Goal: Entertainment & Leisure: Browse casually

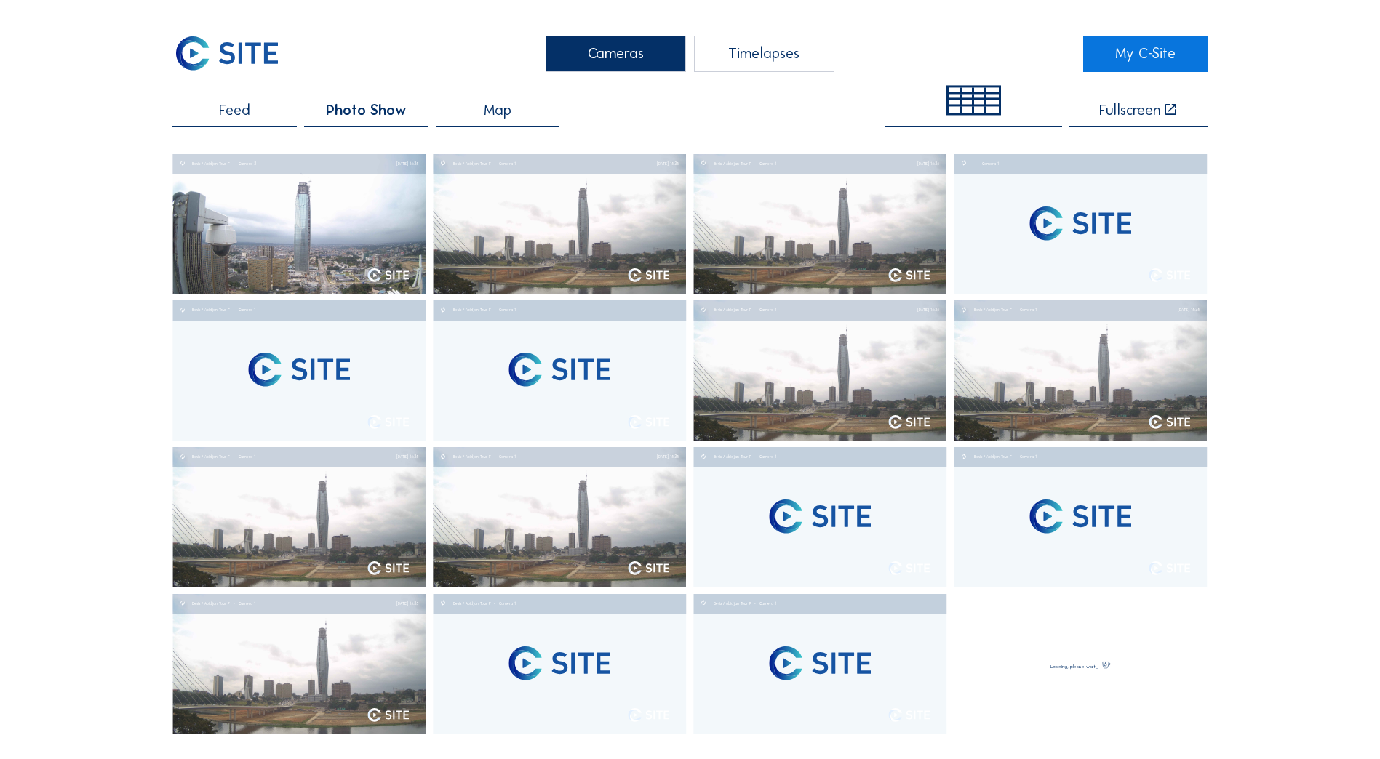
click at [108, 68] on div "Cameras Timelapses My C-Site Feed Photo Show Map Fullscreen Besix / [GEOGRAPHIC…" at bounding box center [690, 724] width 1380 height 1448
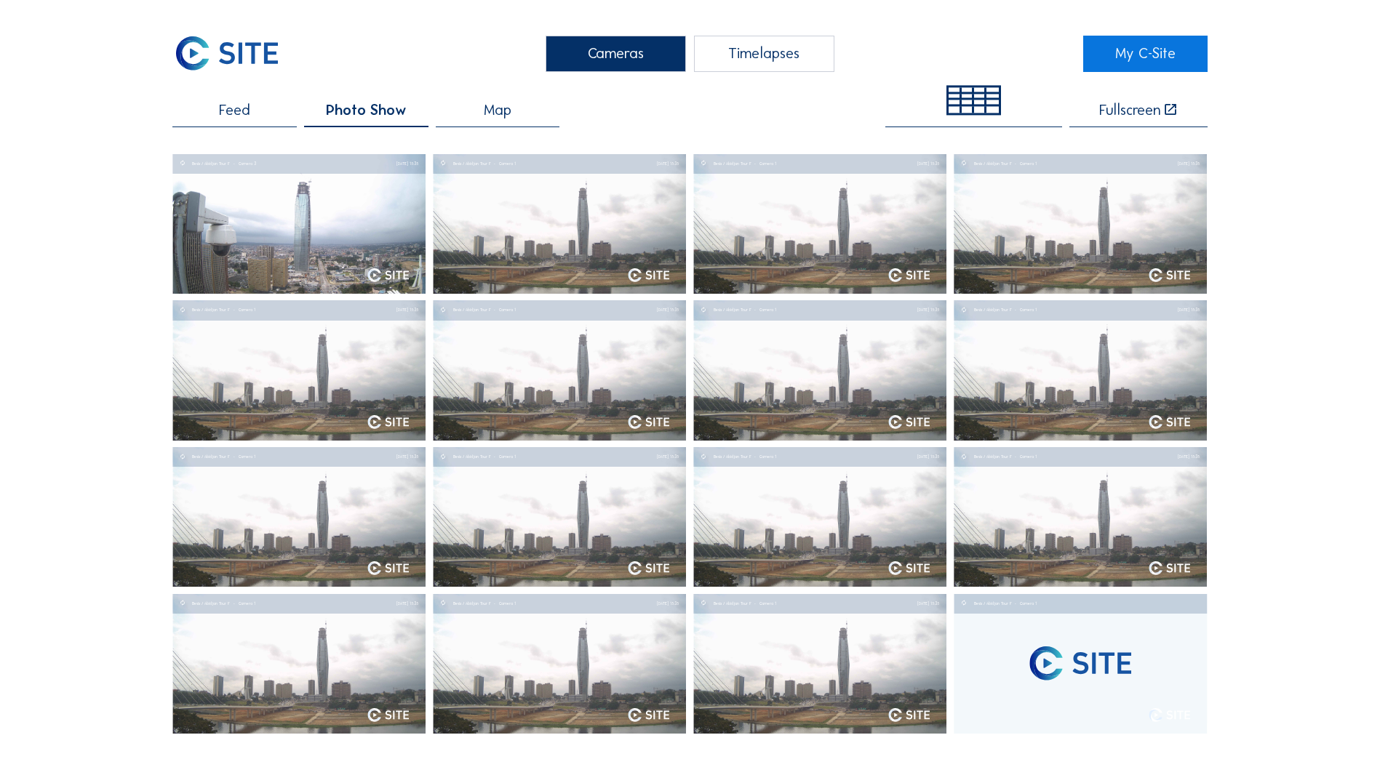
click at [12, 153] on div "Cameras Timelapses My C-Site Feed Photo Show Map Fullscreen Besix / [GEOGRAPHIC…" at bounding box center [690, 724] width 1380 height 1448
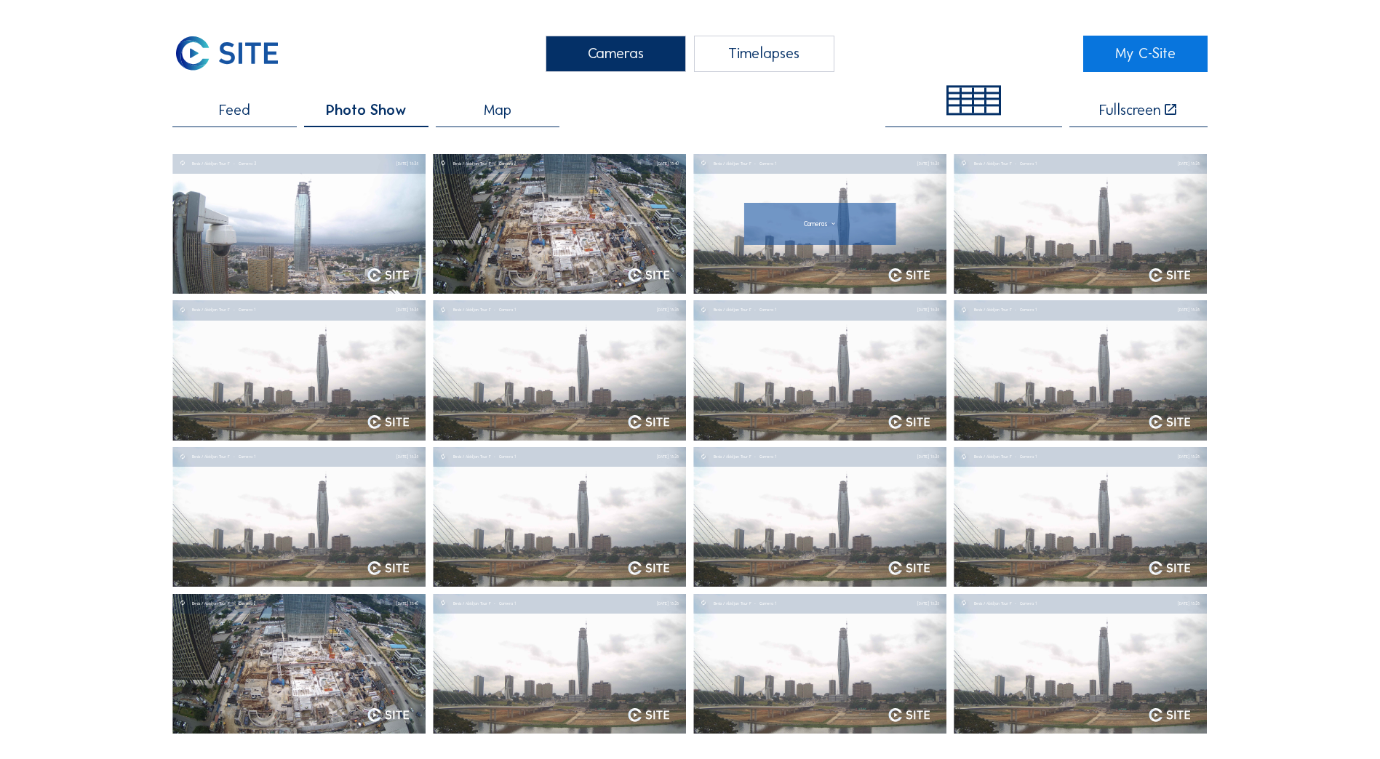
click at [769, 257] on img at bounding box center [819, 224] width 253 height 140
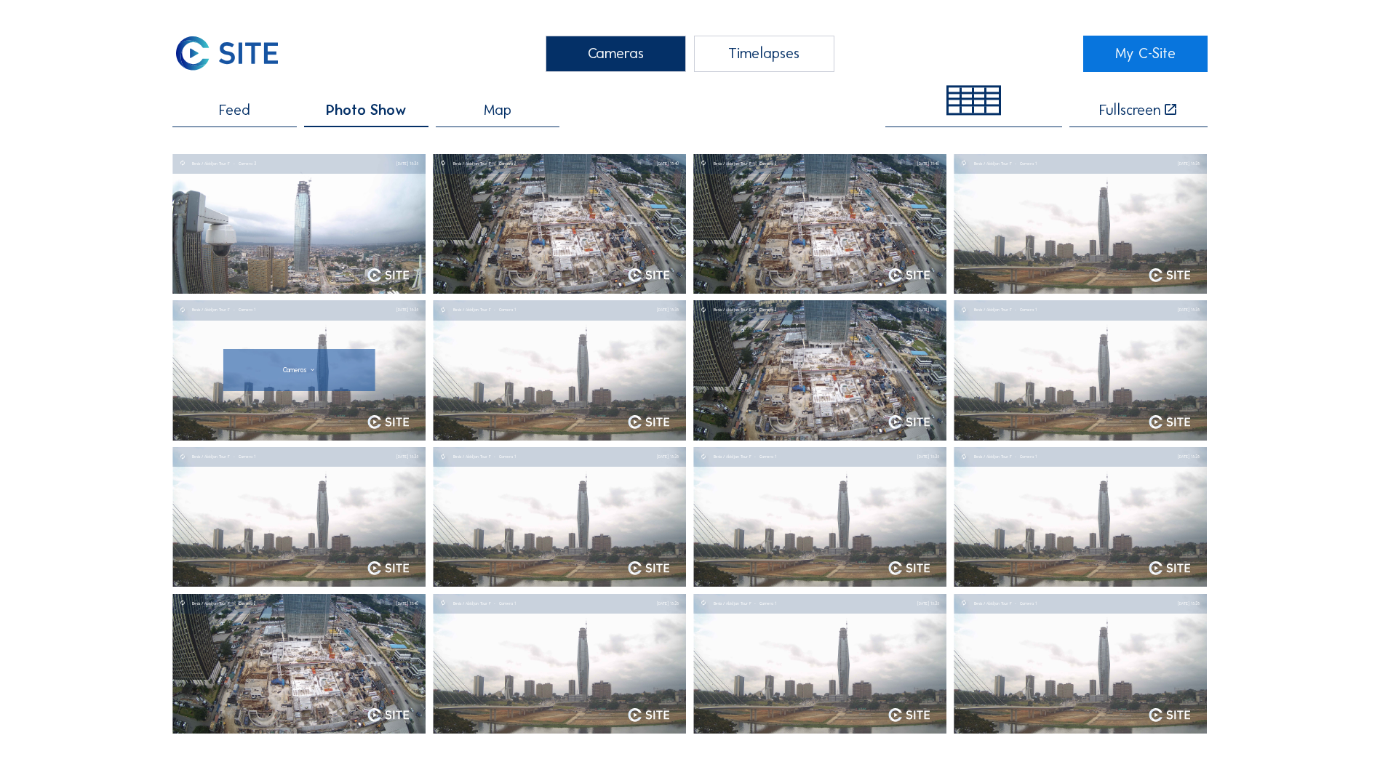
click at [276, 364] on div at bounding box center [299, 370] width 152 height 42
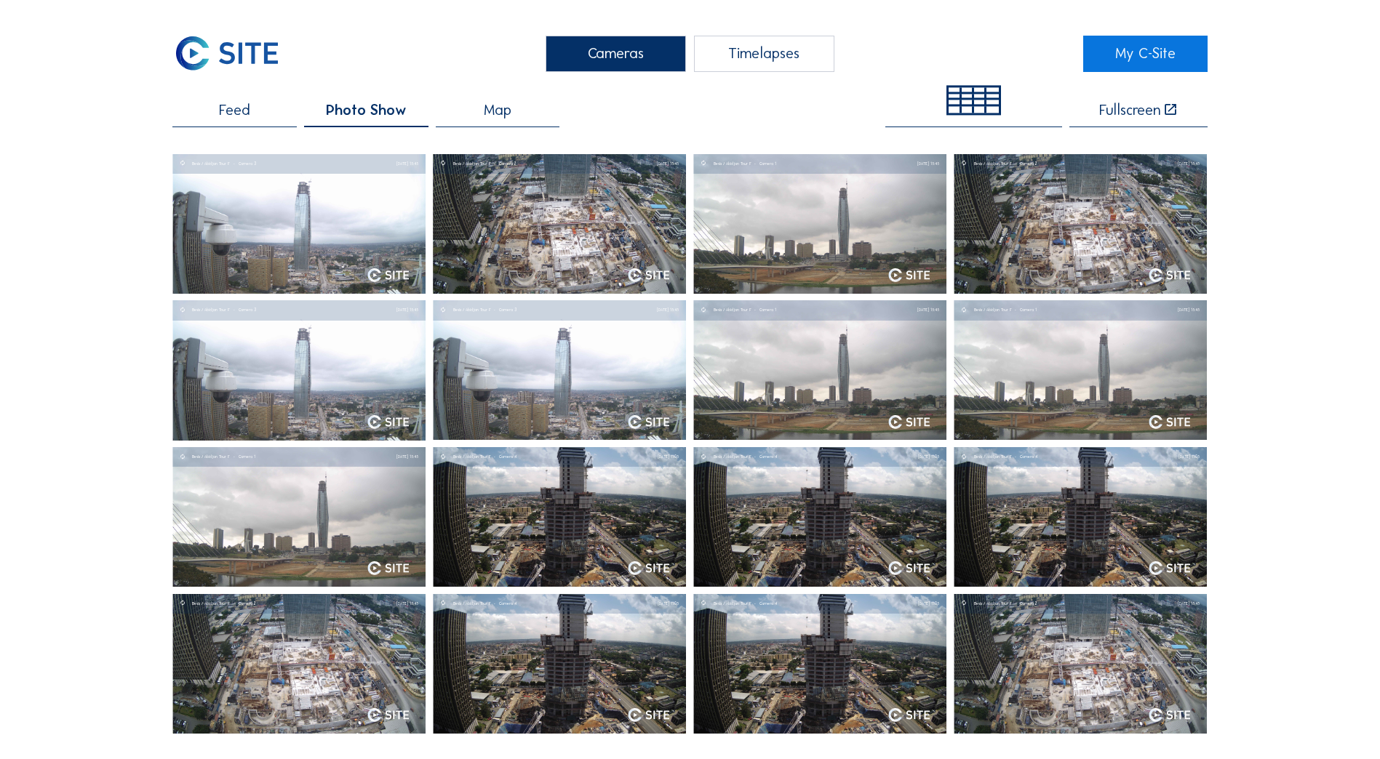
click at [391, 108] on span "Photo Show" at bounding box center [366, 110] width 81 height 15
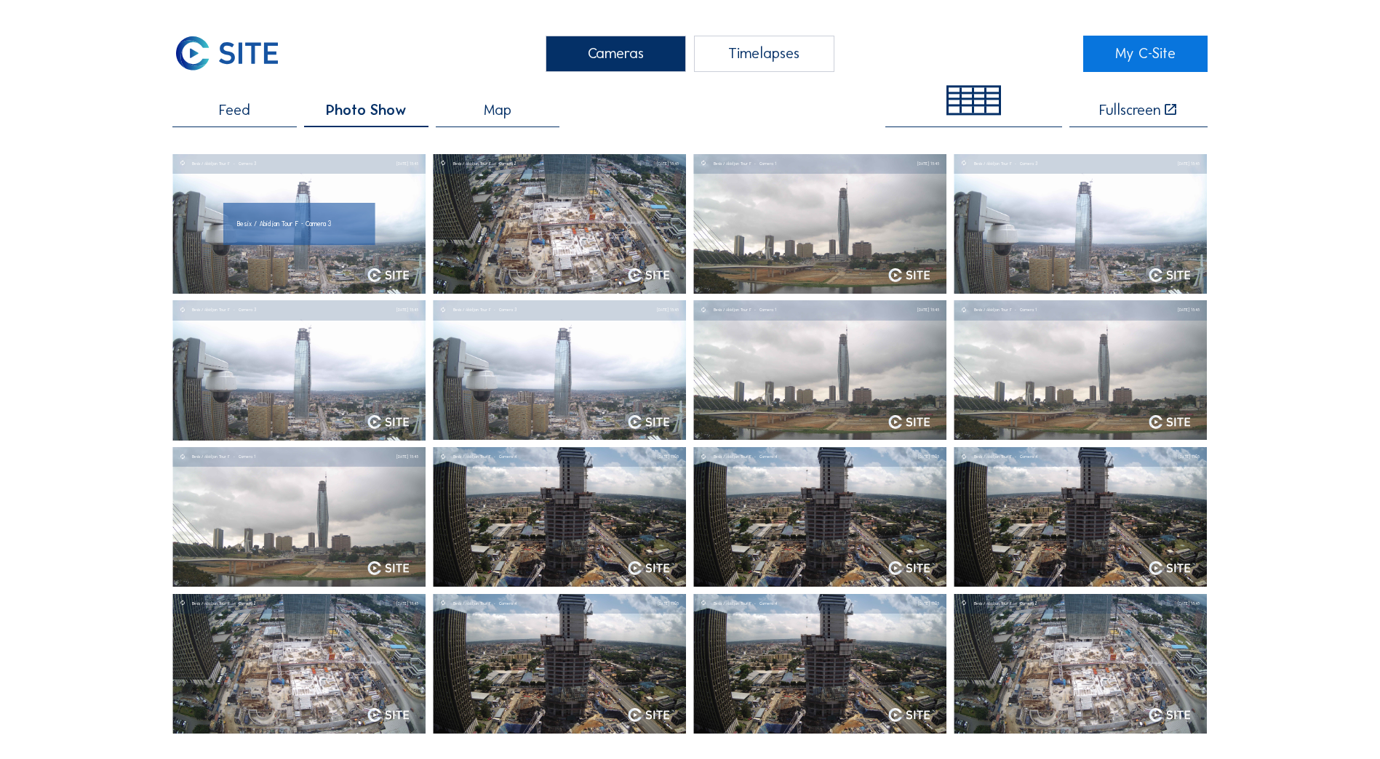
click at [314, 213] on div "Besix / Abidjan Tour F - Camera 3" at bounding box center [299, 224] width 152 height 42
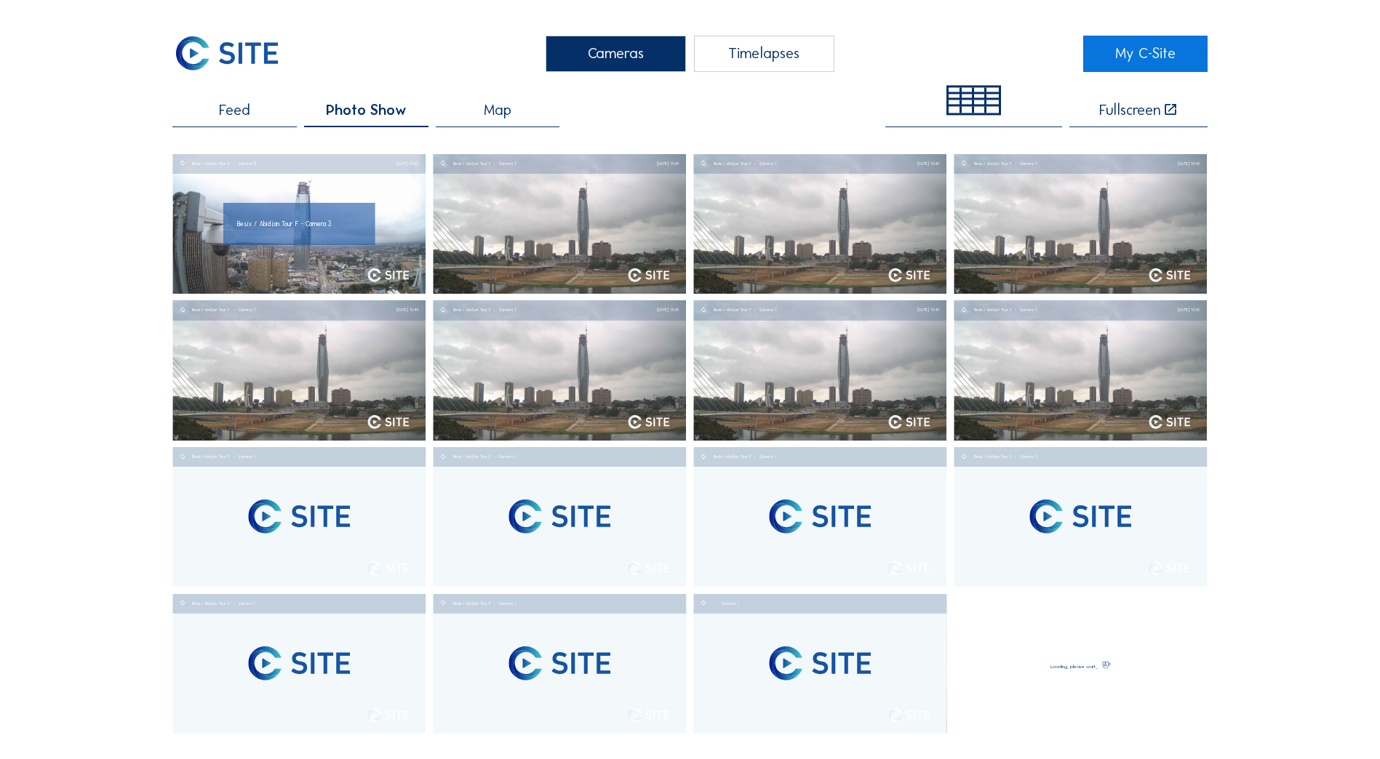
click at [281, 235] on div "Besix / Abidjan Tour F - Camera 3" at bounding box center [299, 224] width 152 height 42
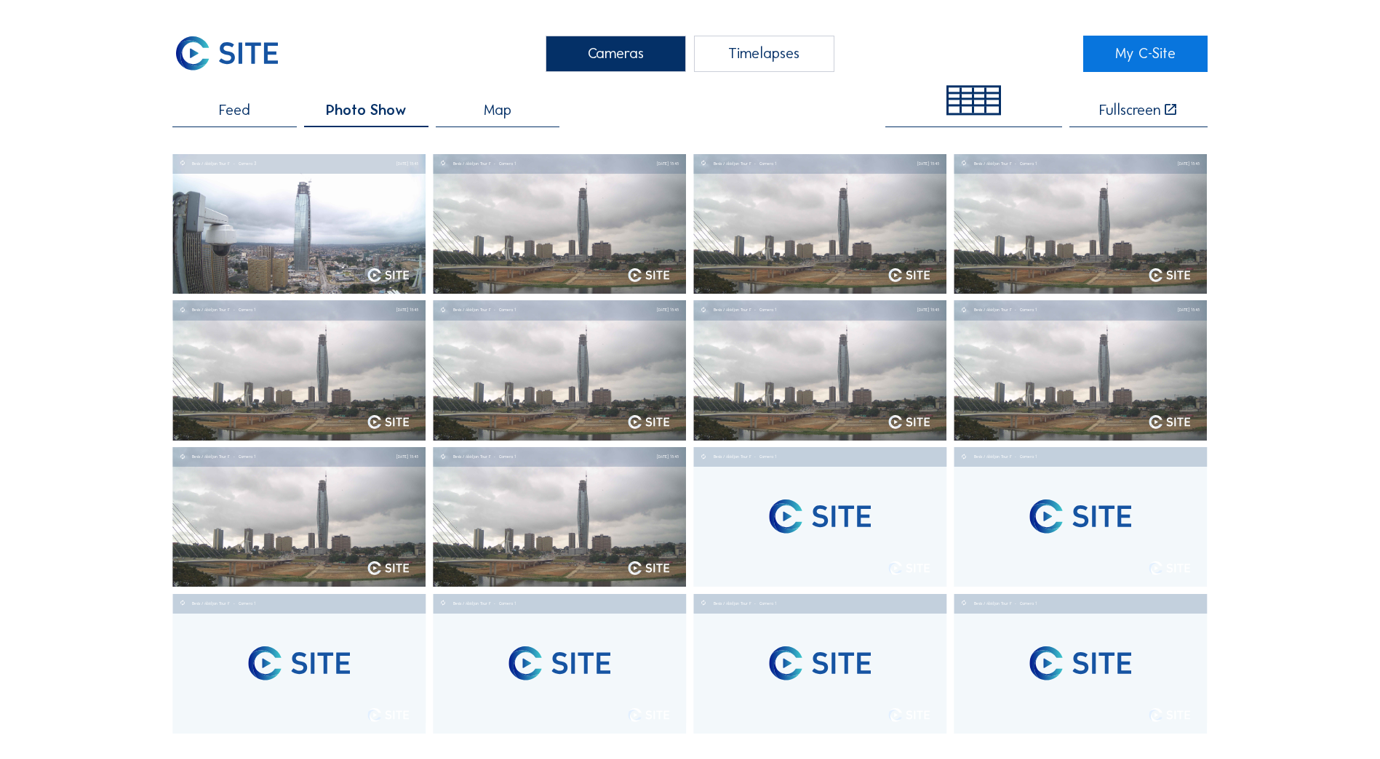
click at [239, 112] on span "Feed" at bounding box center [234, 110] width 31 height 15
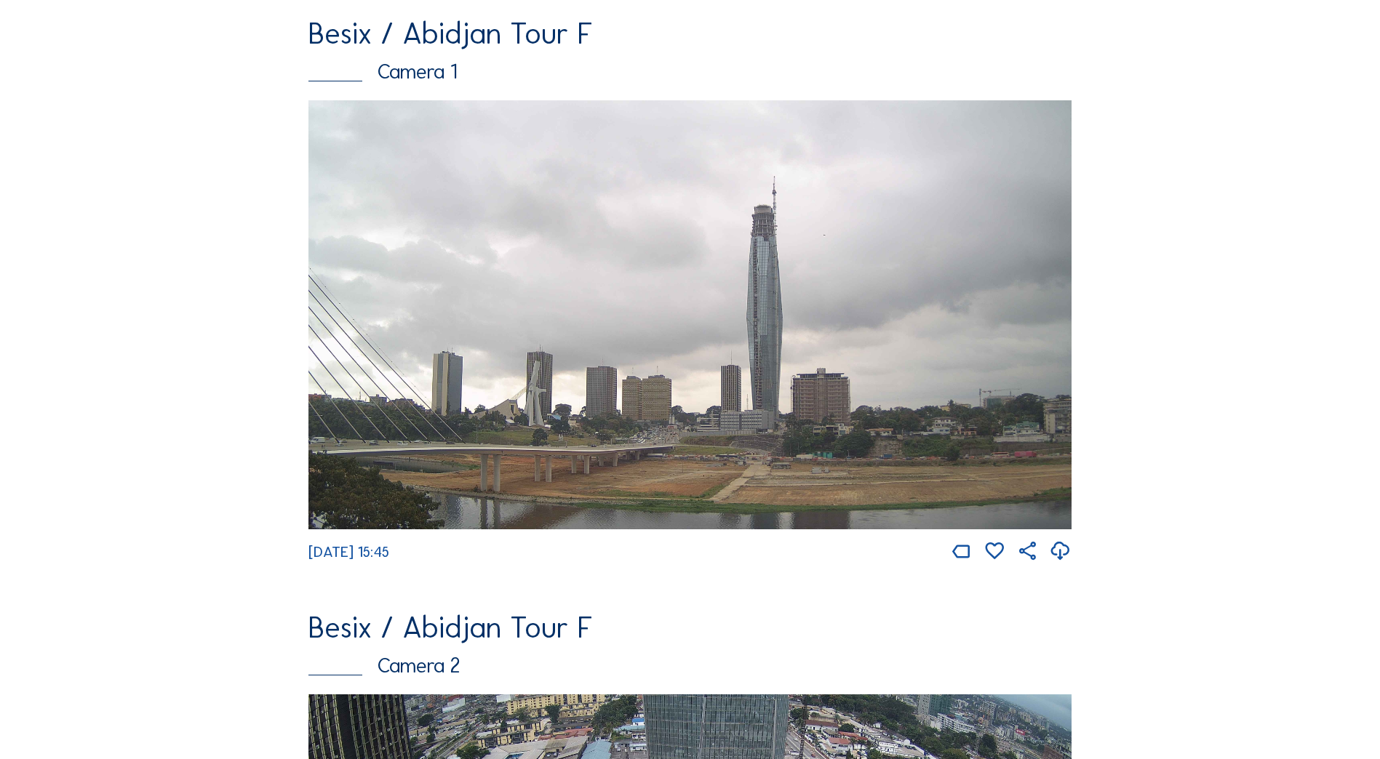
scroll to position [145, 0]
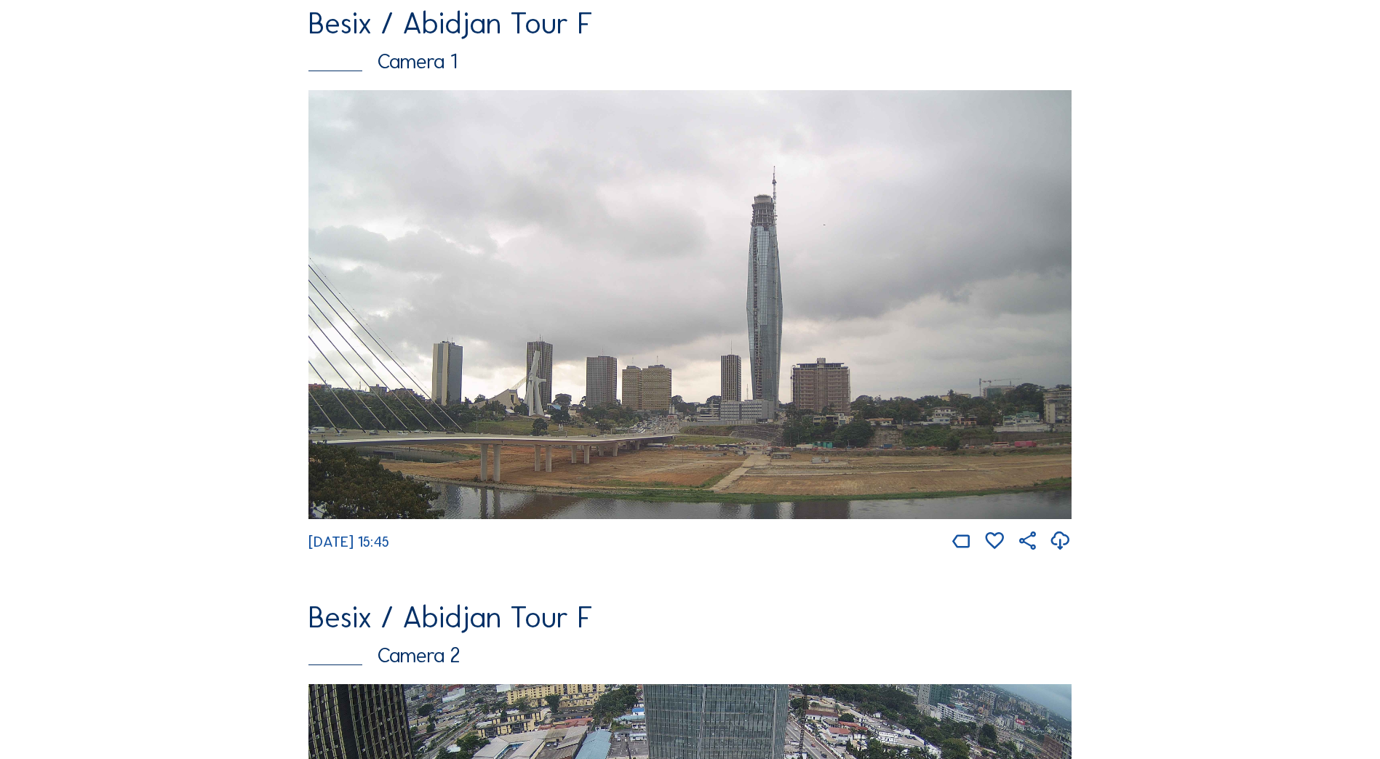
click at [813, 387] on img at bounding box center [689, 304] width 763 height 429
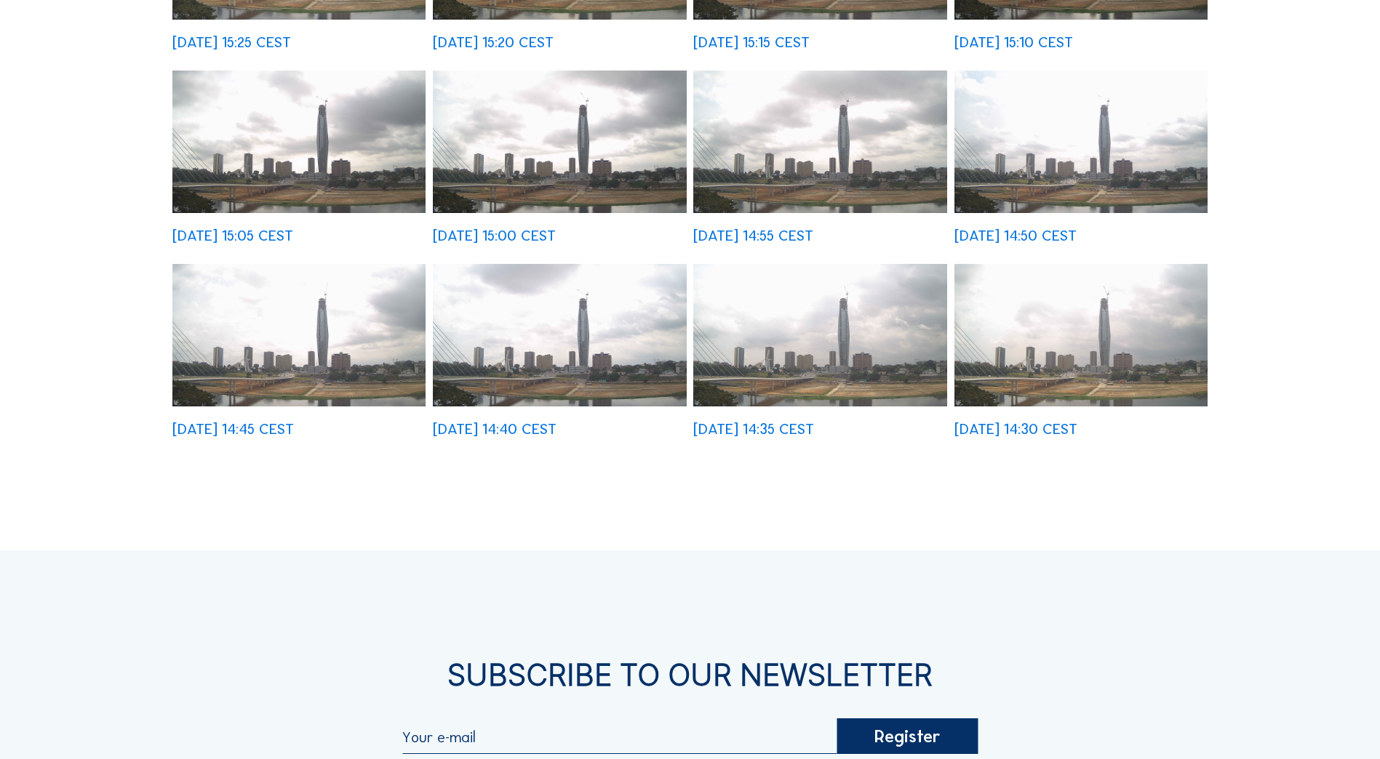
scroll to position [509, 0]
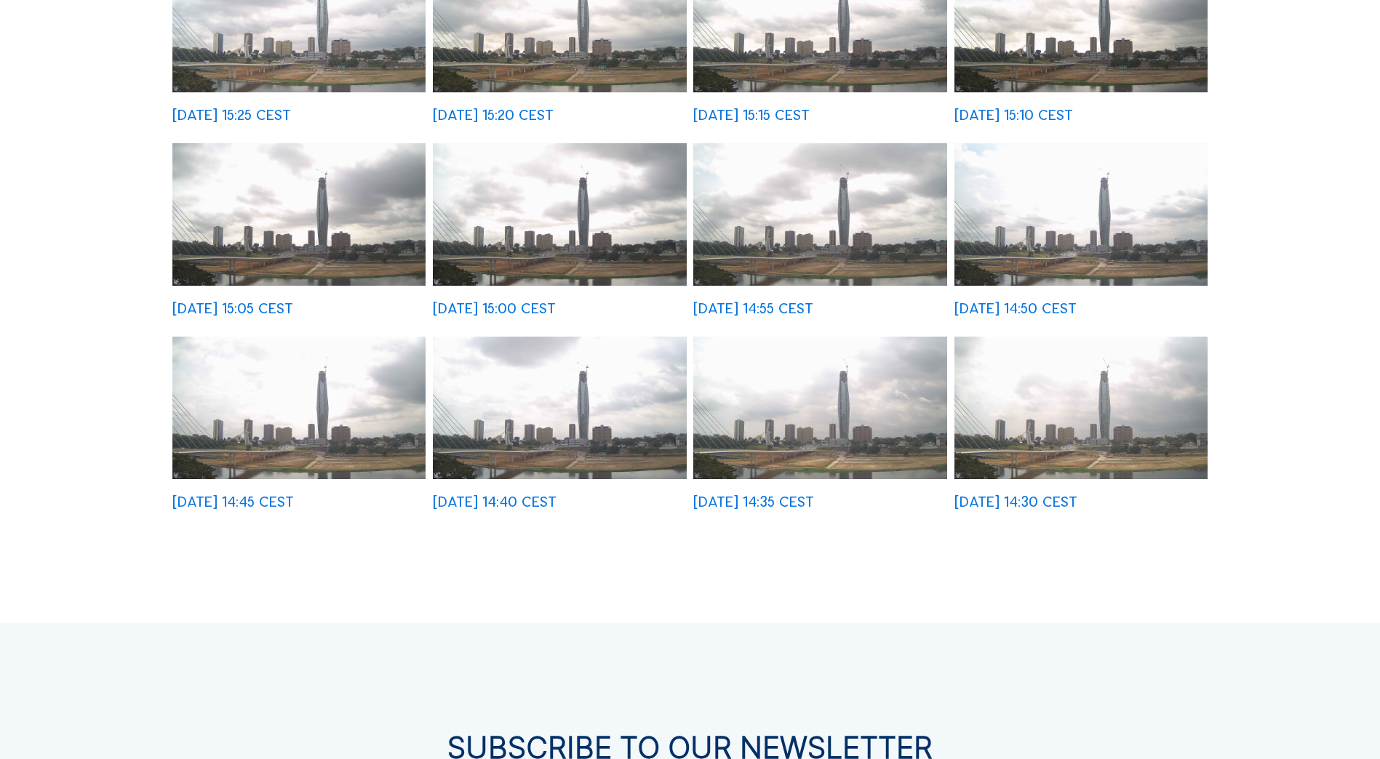
click at [1034, 415] on img at bounding box center [1080, 408] width 253 height 143
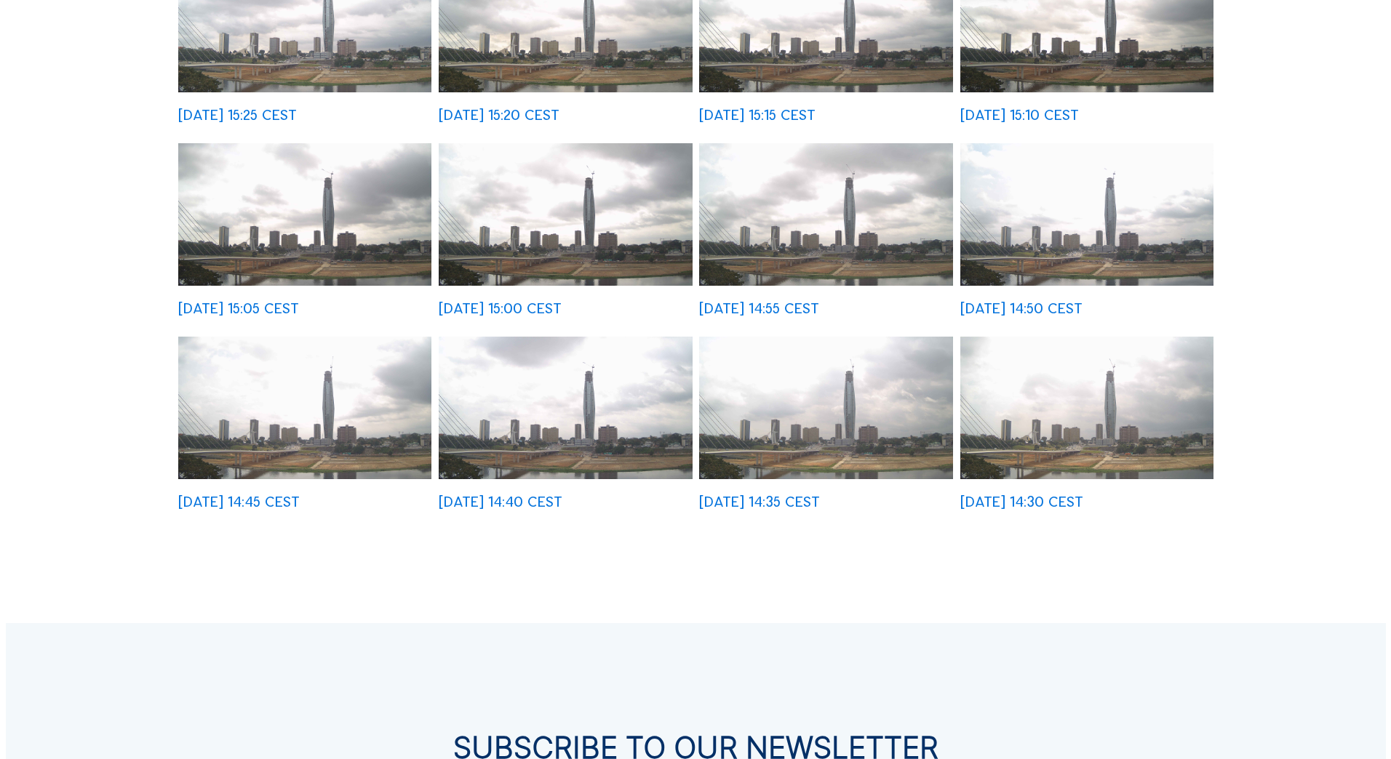
scroll to position [511, 0]
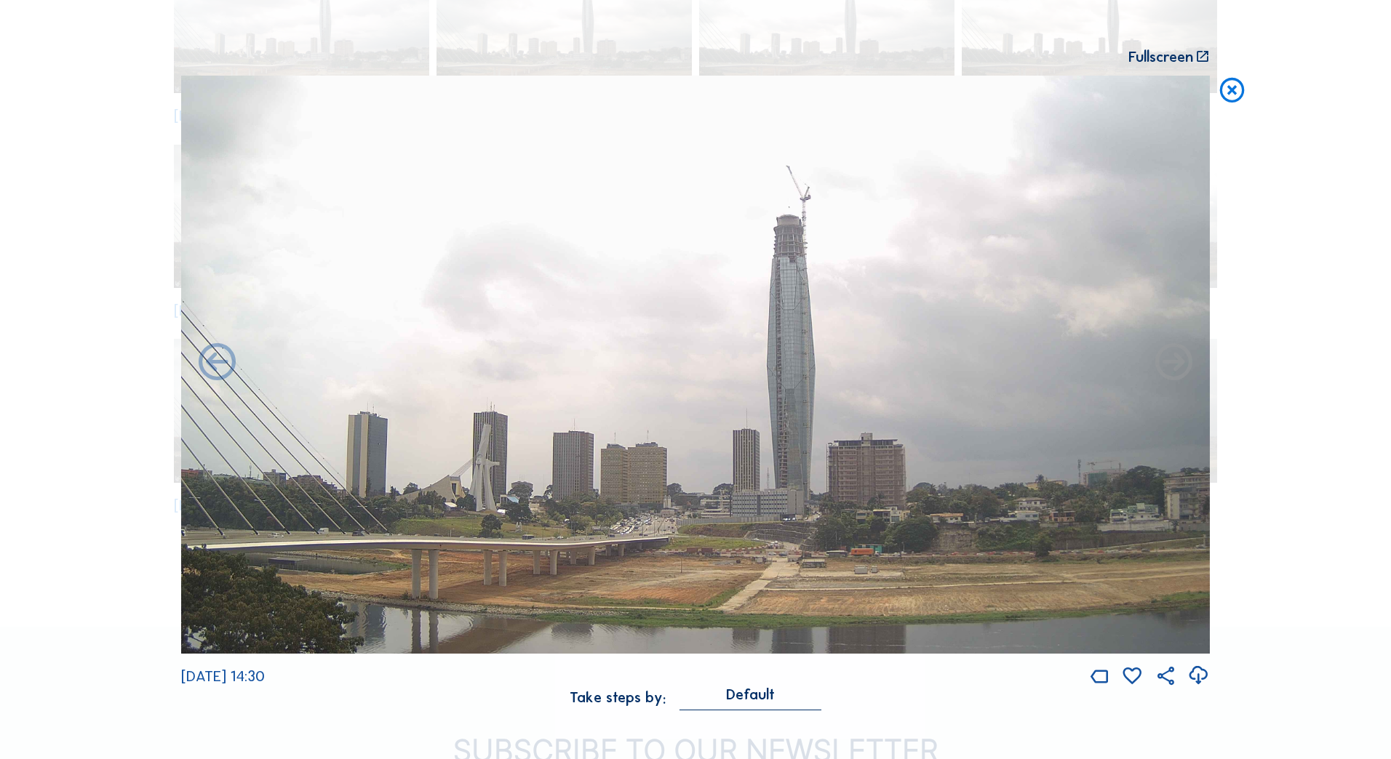
click at [1194, 676] on icon at bounding box center [1198, 676] width 23 height 27
click at [1235, 332] on div "Scroll to travel through time | Press 'Alt' Button + Scroll to Zoom | Click and…" at bounding box center [695, 379] width 1391 height 759
click at [1235, 95] on icon at bounding box center [1232, 91] width 30 height 31
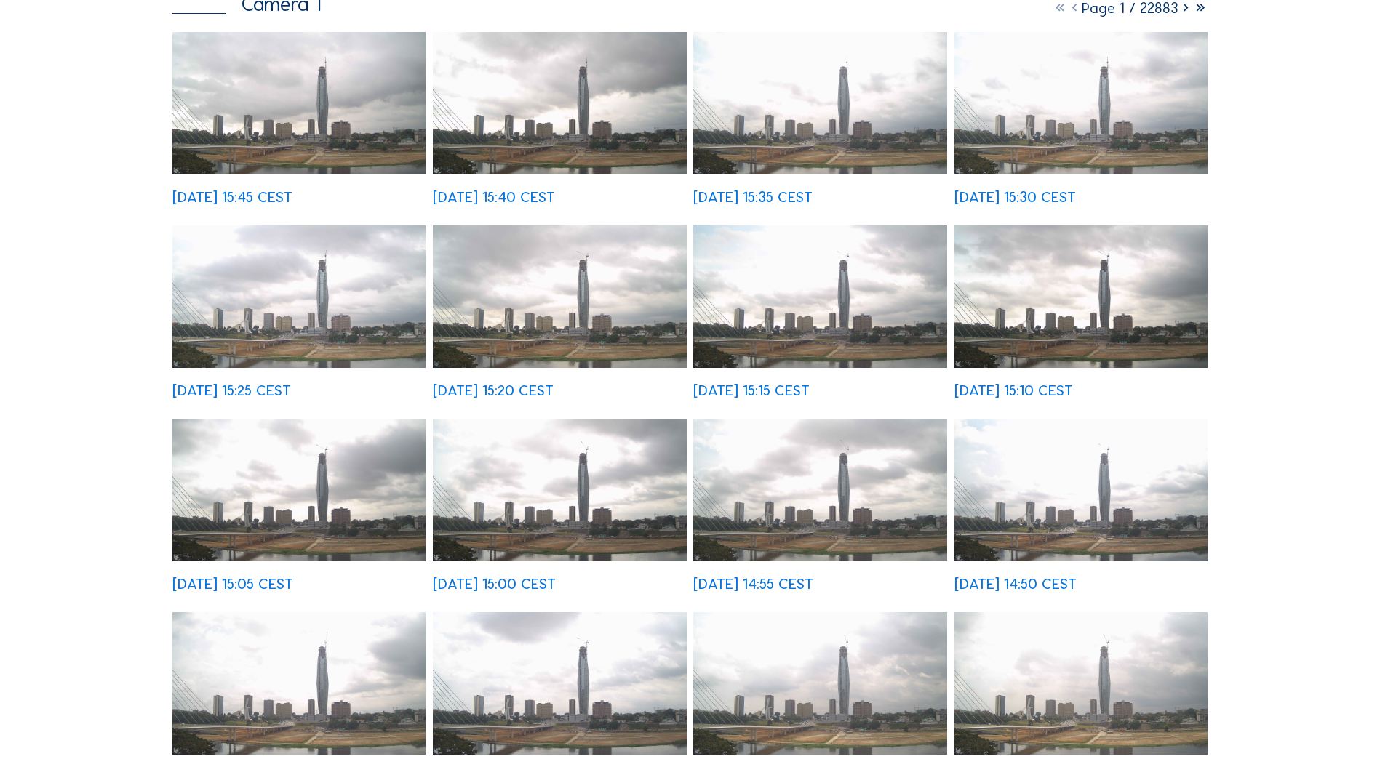
scroll to position [0, 0]
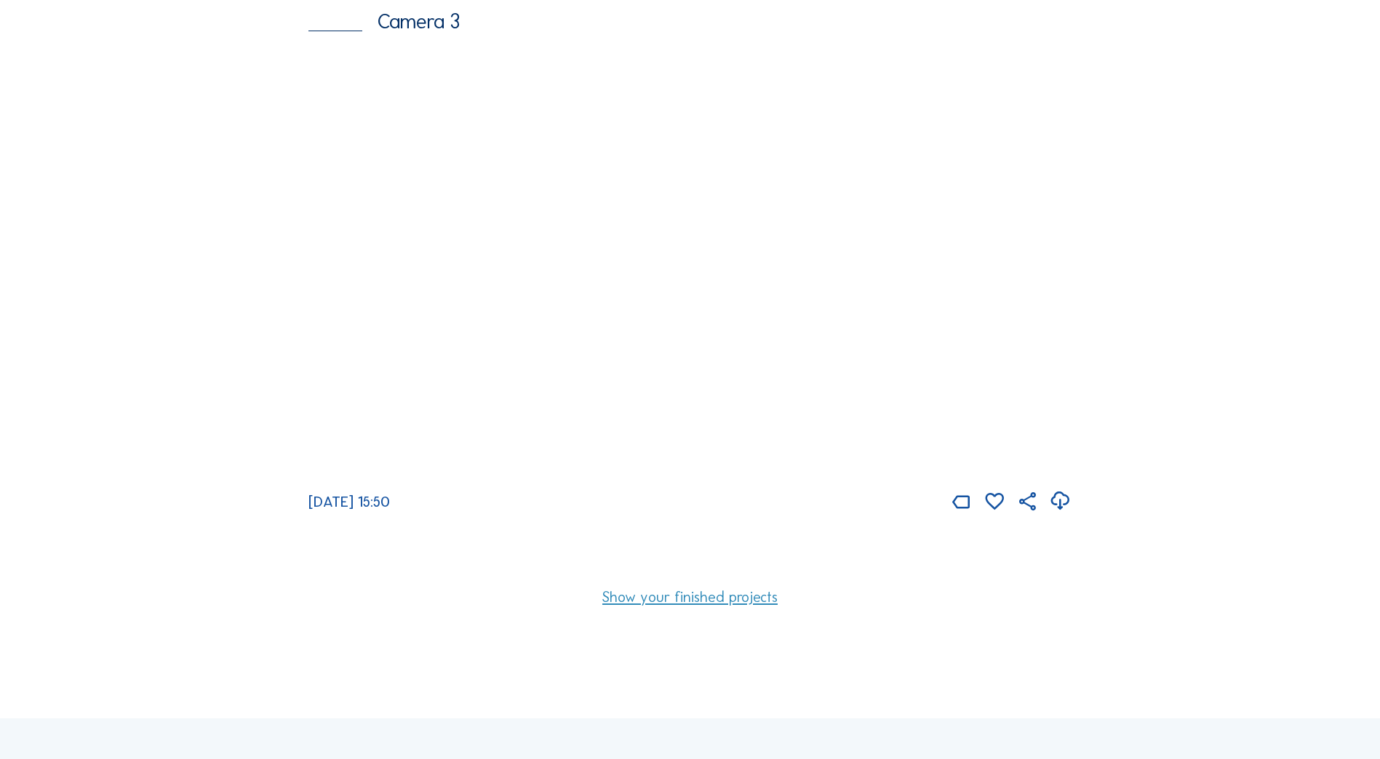
scroll to position [1367, 0]
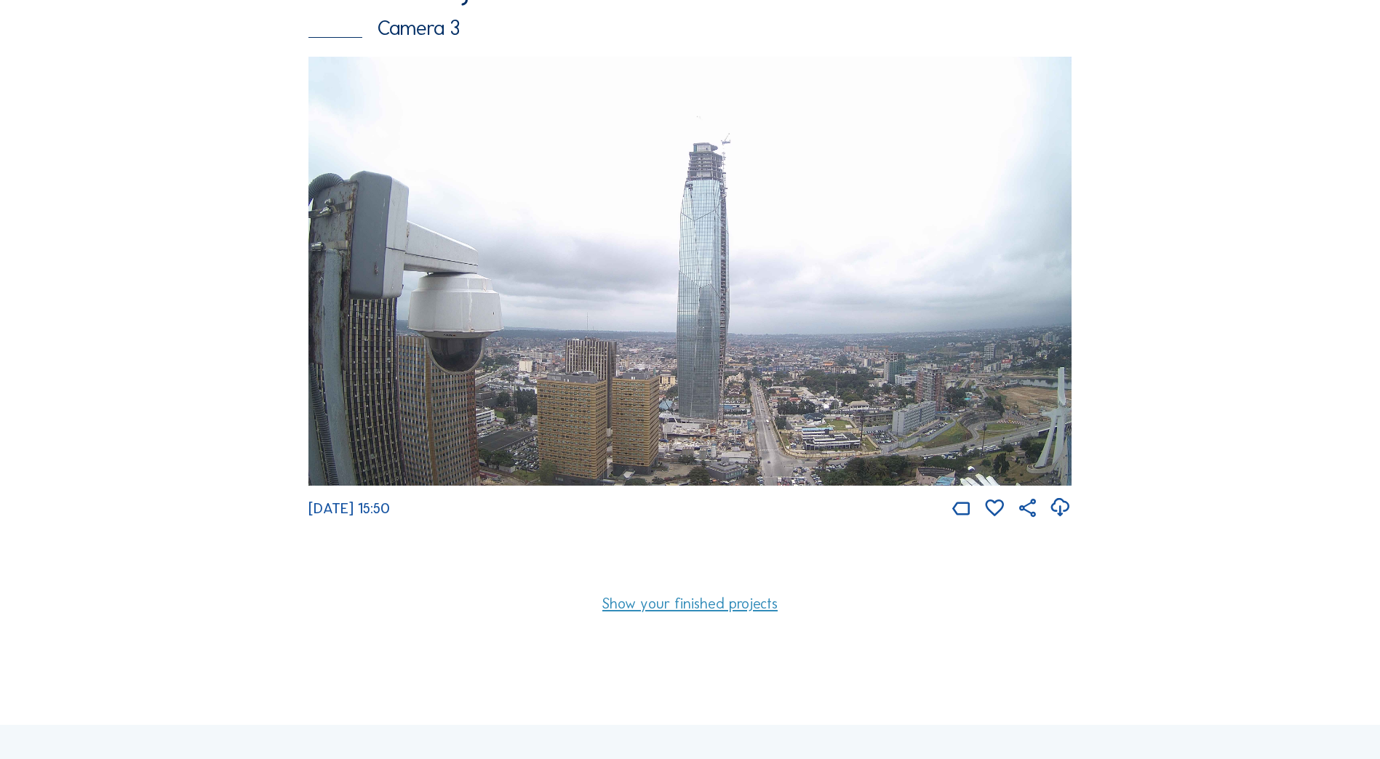
click at [668, 327] on img at bounding box center [689, 271] width 763 height 429
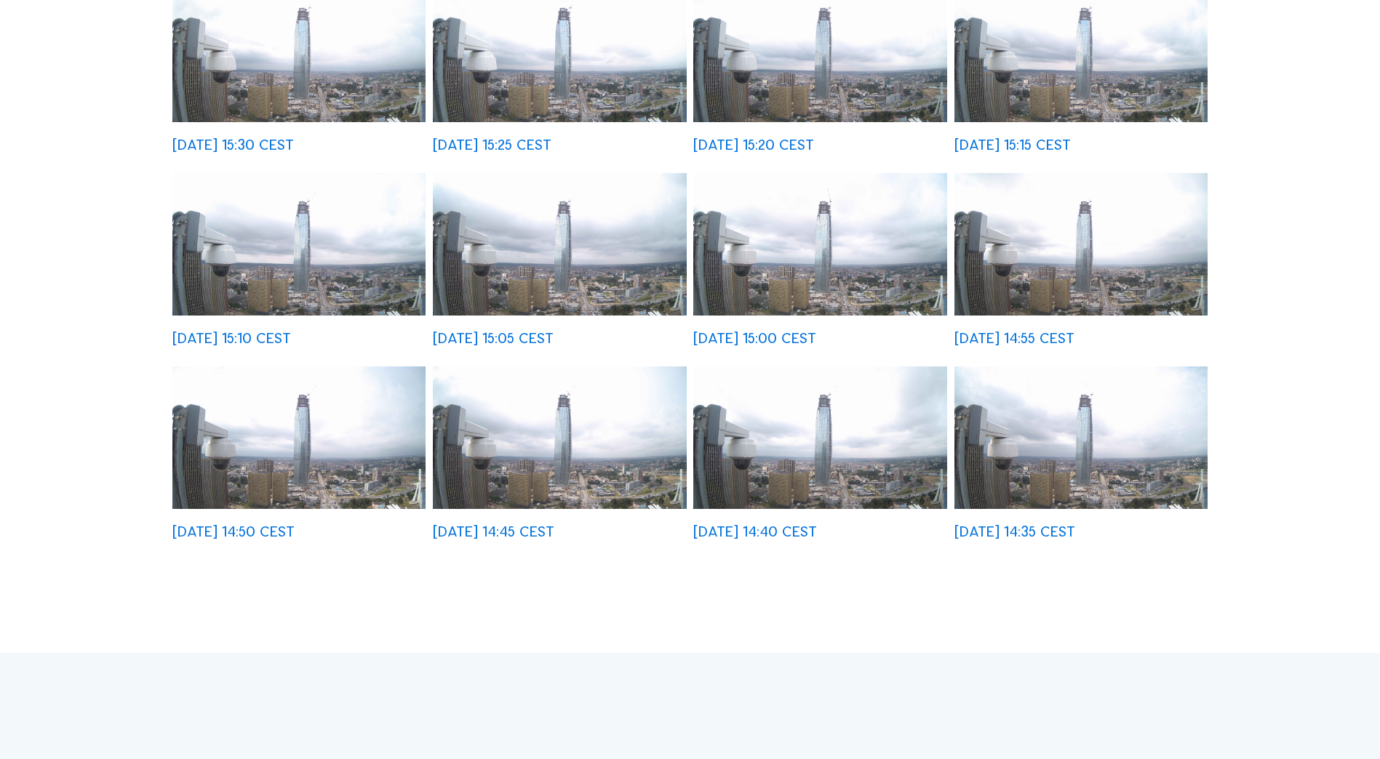
scroll to position [509, 0]
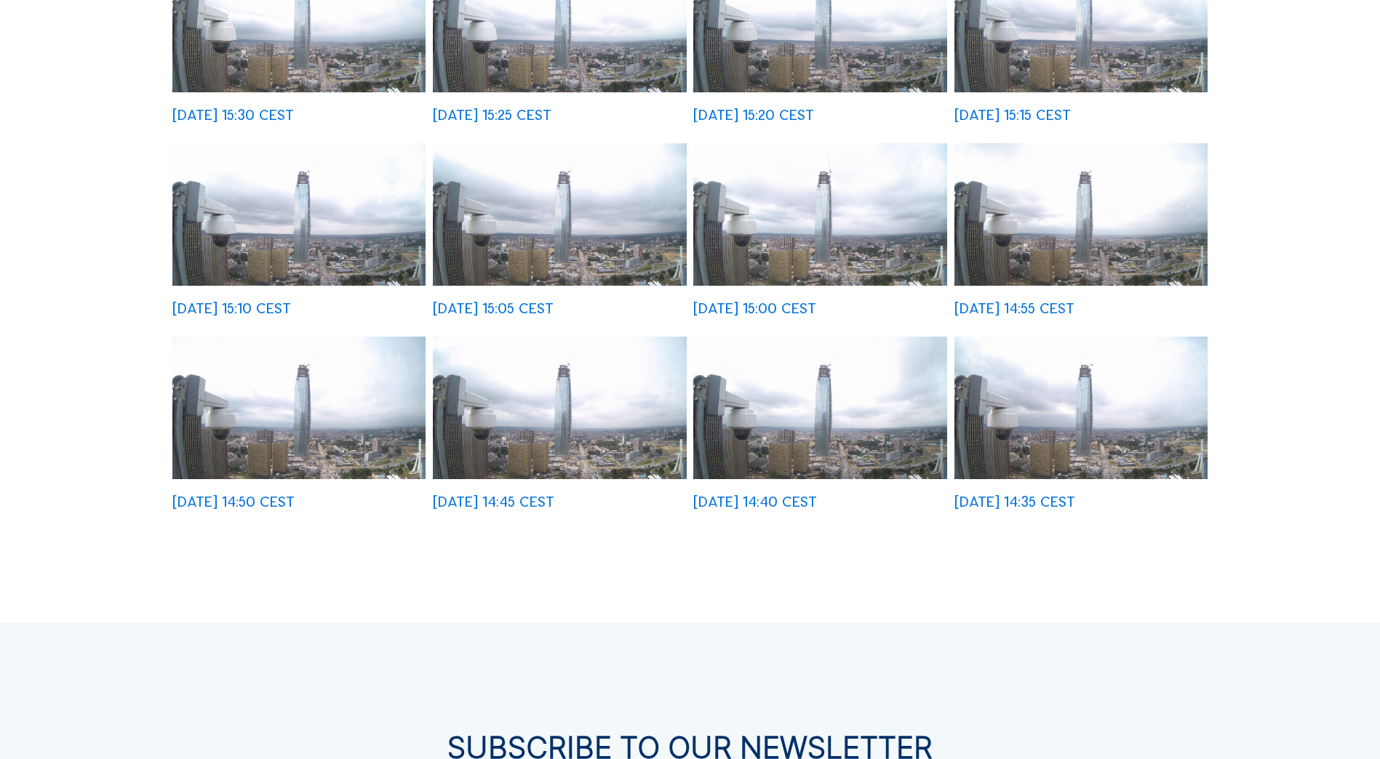
click at [604, 414] on img at bounding box center [559, 408] width 253 height 143
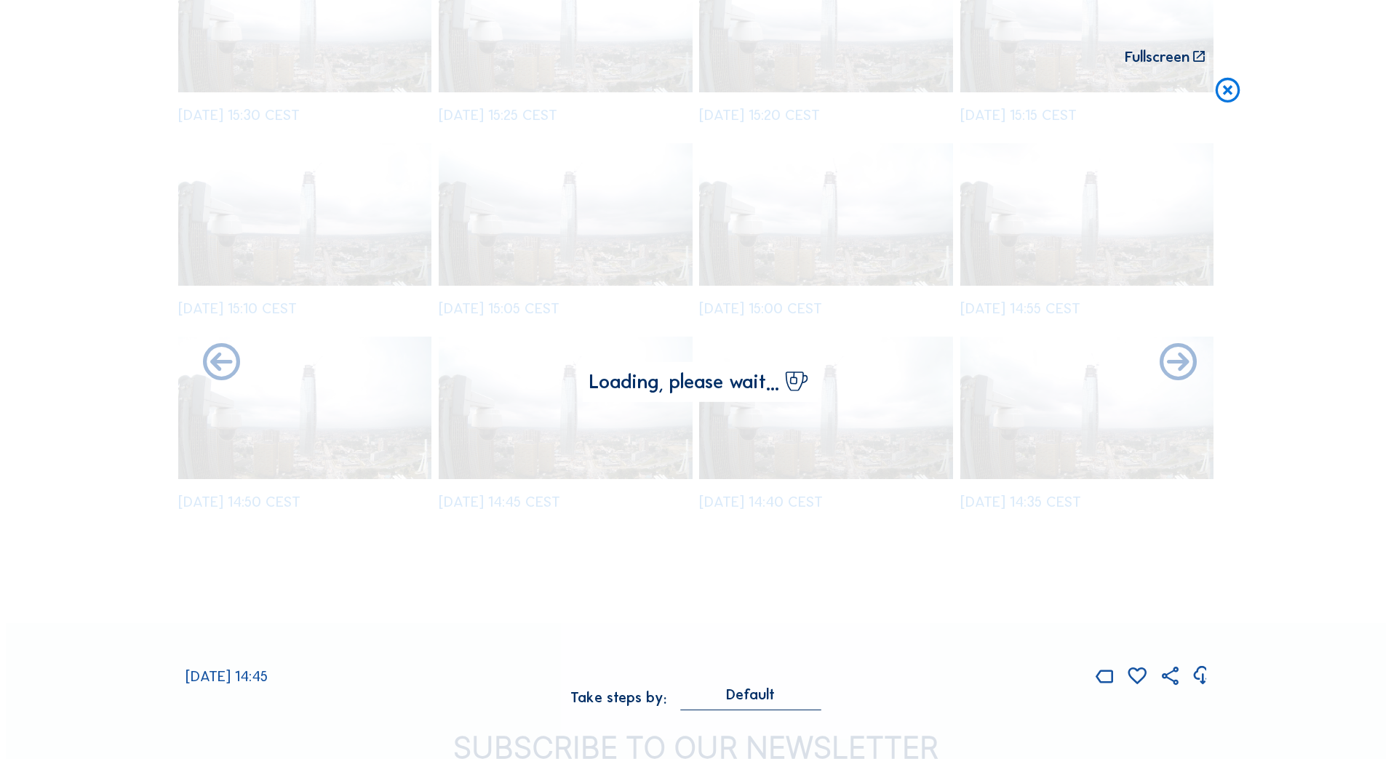
scroll to position [511, 0]
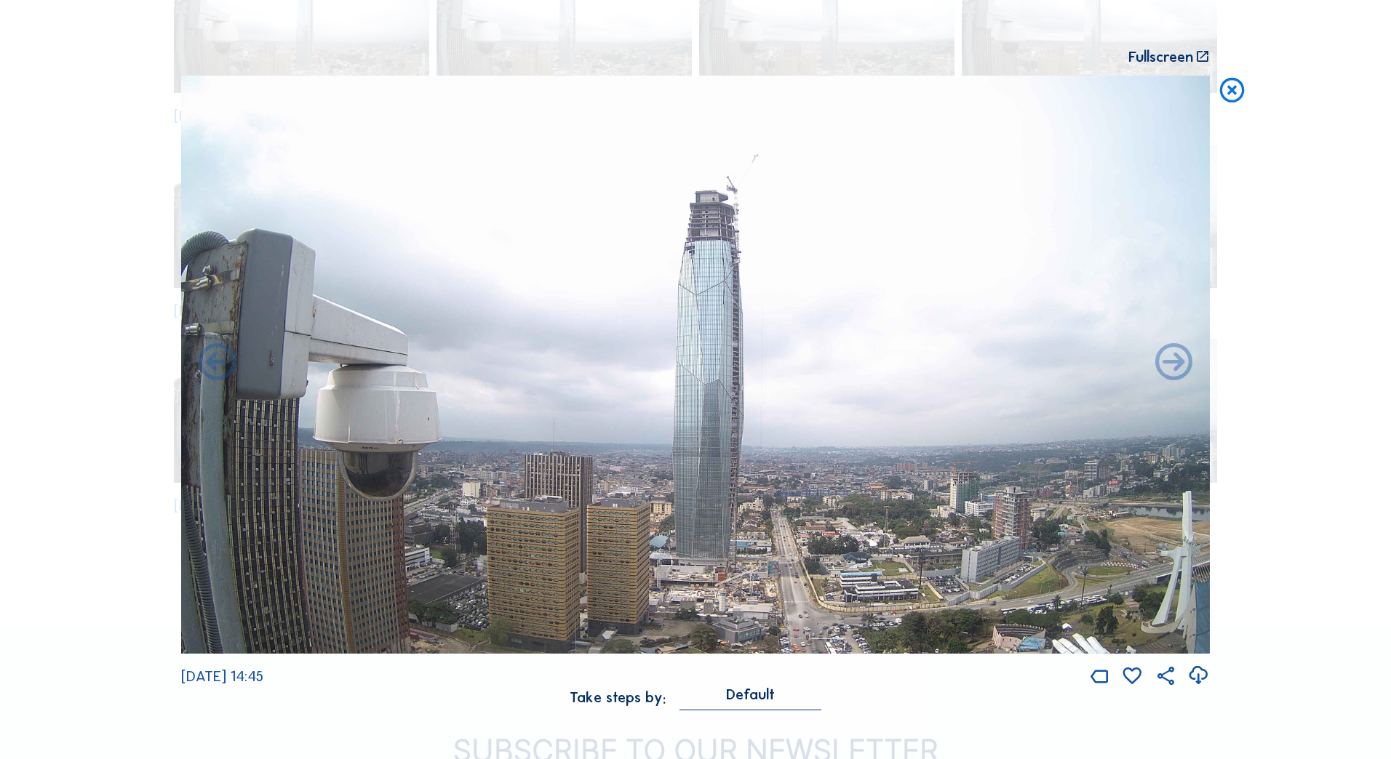
click at [1197, 684] on icon at bounding box center [1198, 676] width 23 height 27
click at [1241, 466] on div "Scroll to travel through time | Press 'Alt' Button + Scroll to Zoom | Click and…" at bounding box center [695, 379] width 1391 height 759
click at [7, 219] on div "Scroll to travel through time | Press 'Alt' Button + Scroll to Zoom | Click and…" at bounding box center [695, 379] width 1391 height 759
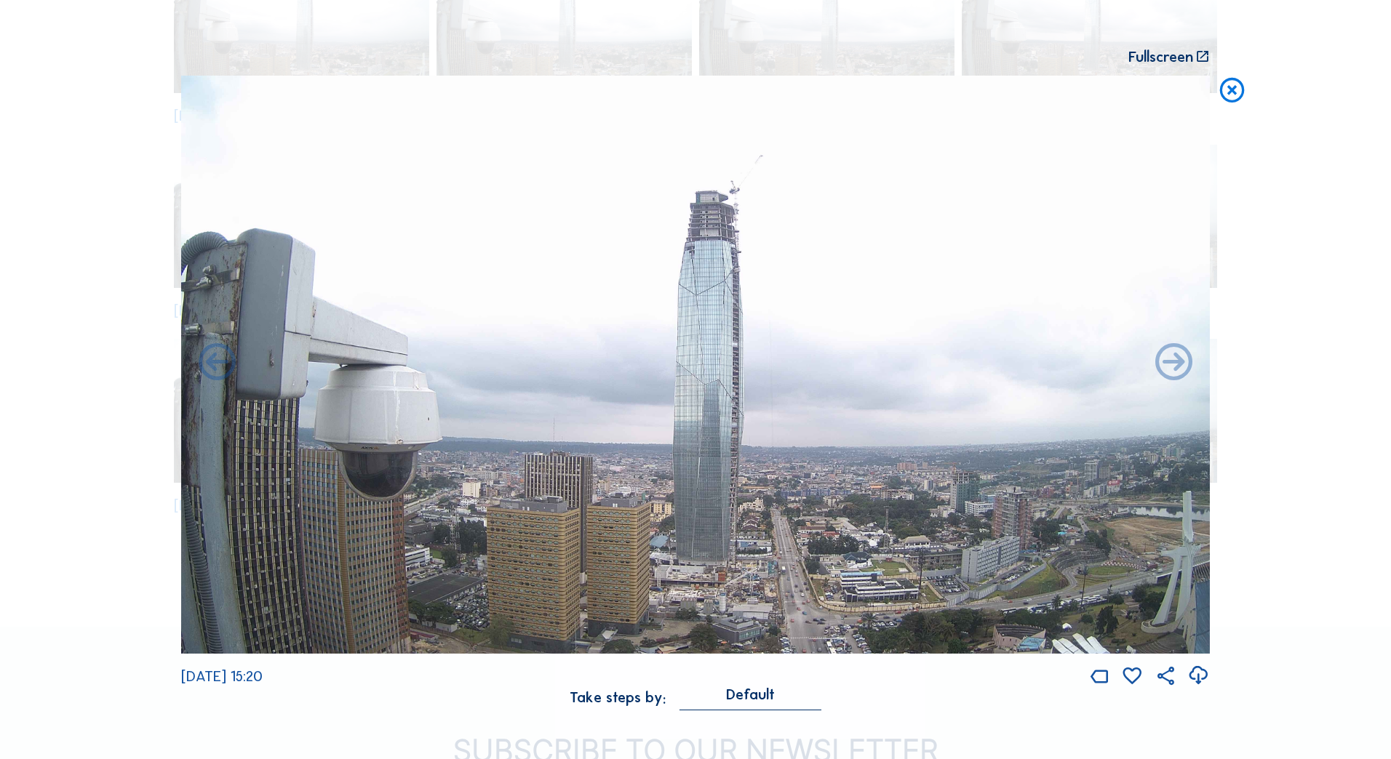
click at [1234, 90] on icon at bounding box center [1232, 91] width 30 height 31
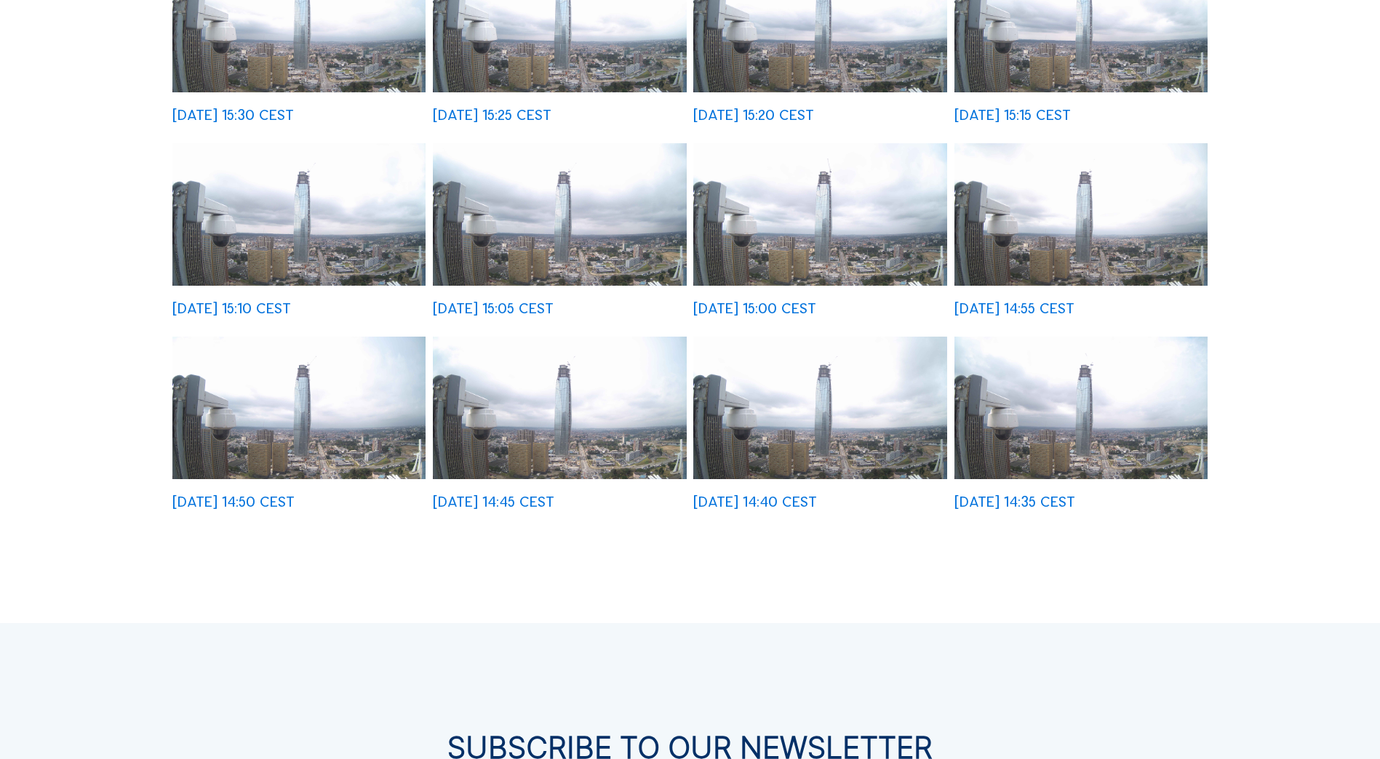
scroll to position [0, 0]
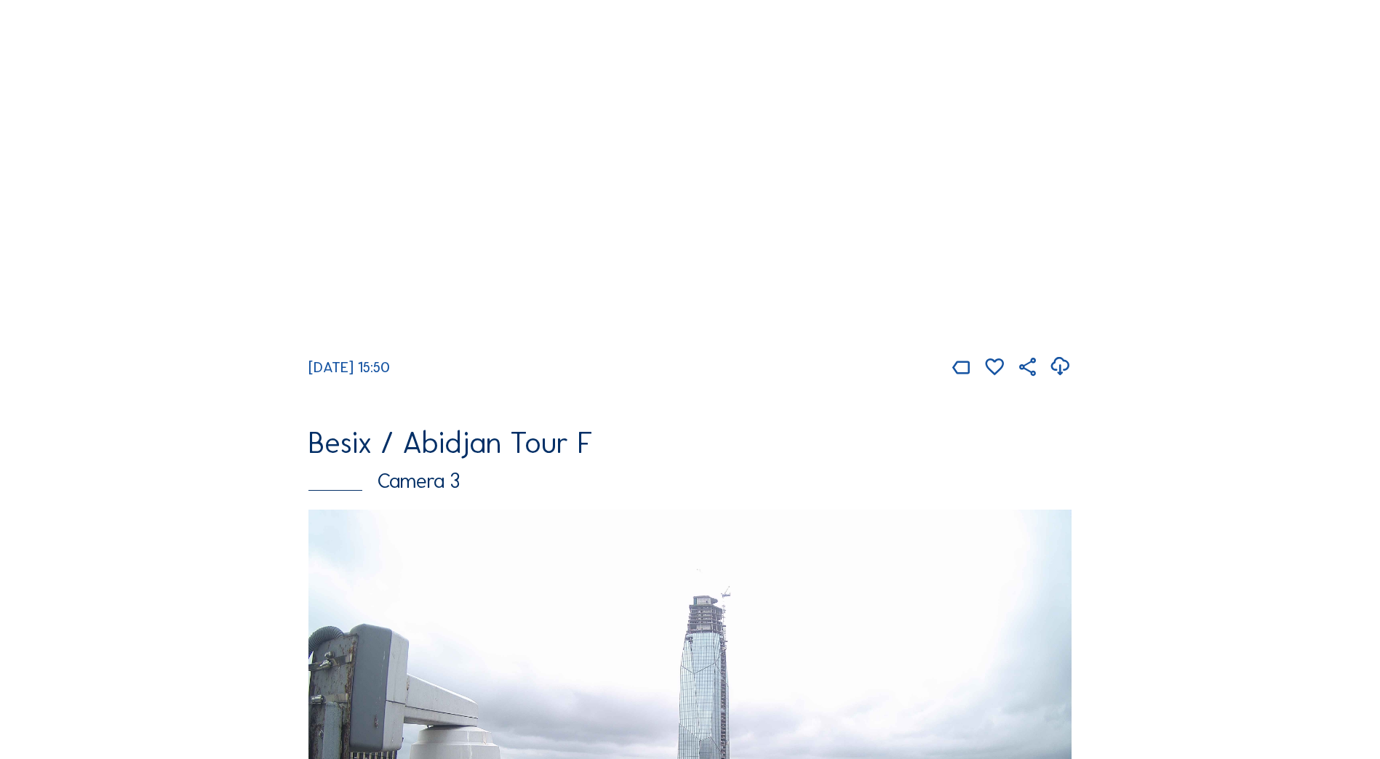
scroll to position [795, 0]
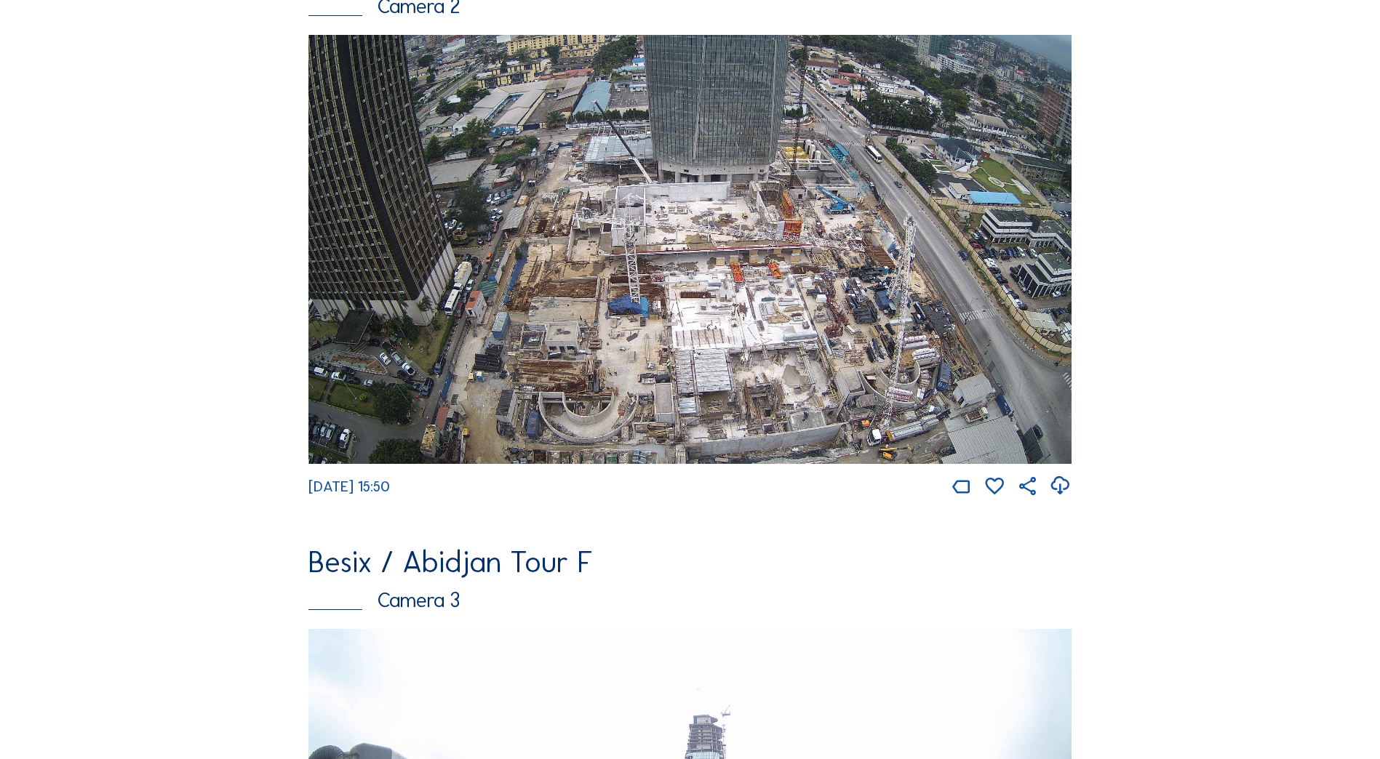
click at [1063, 489] on icon at bounding box center [1060, 486] width 23 height 27
click at [1185, 328] on div "Feed Photo Show Map Search Fullscreen Besix / Abidjan Tour F Camera 1 Tu 23 Sep…" at bounding box center [689, 245] width 1035 height 1877
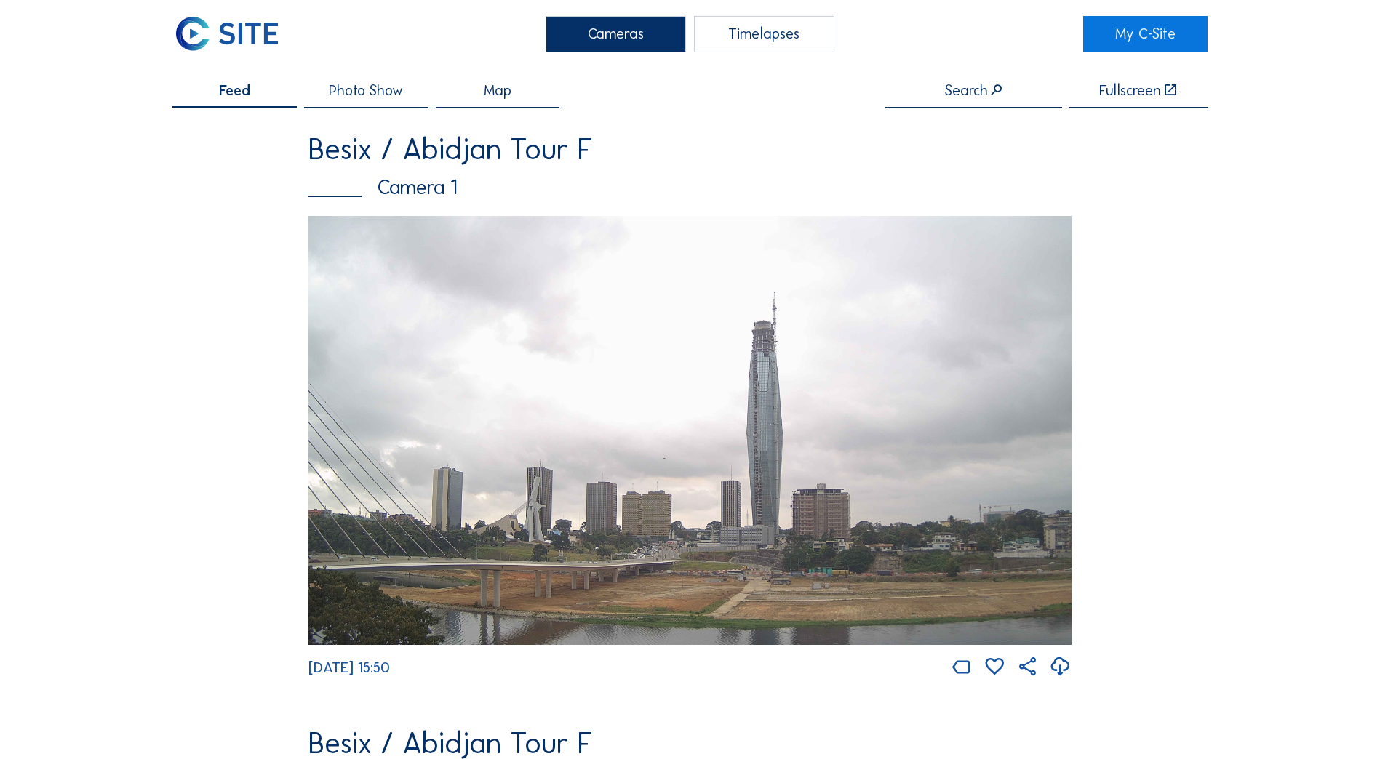
scroll to position [0, 0]
